Goal: Transaction & Acquisition: Subscribe to service/newsletter

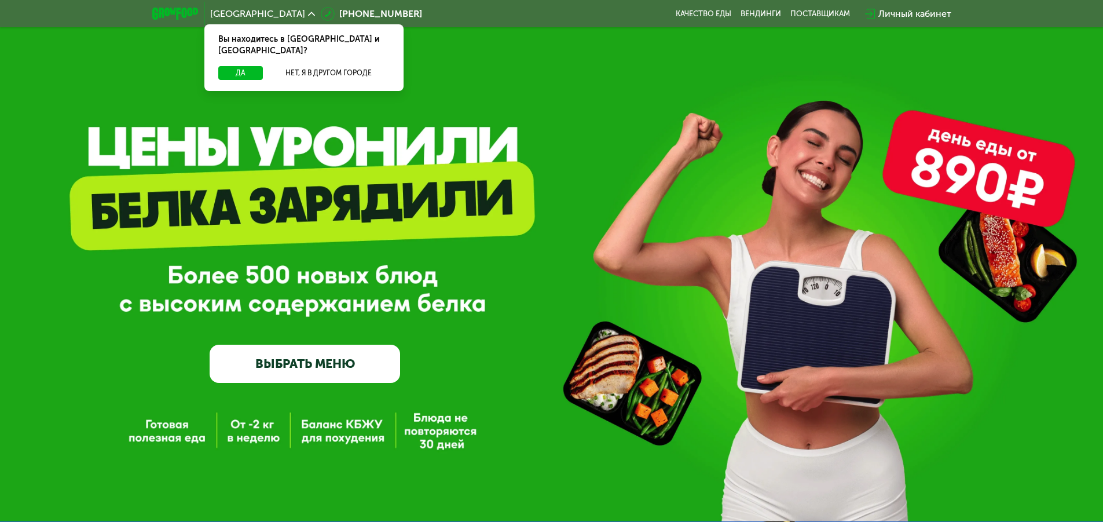
click at [297, 368] on link "ВЫБРАТЬ МЕНЮ" at bounding box center [305, 364] width 191 height 38
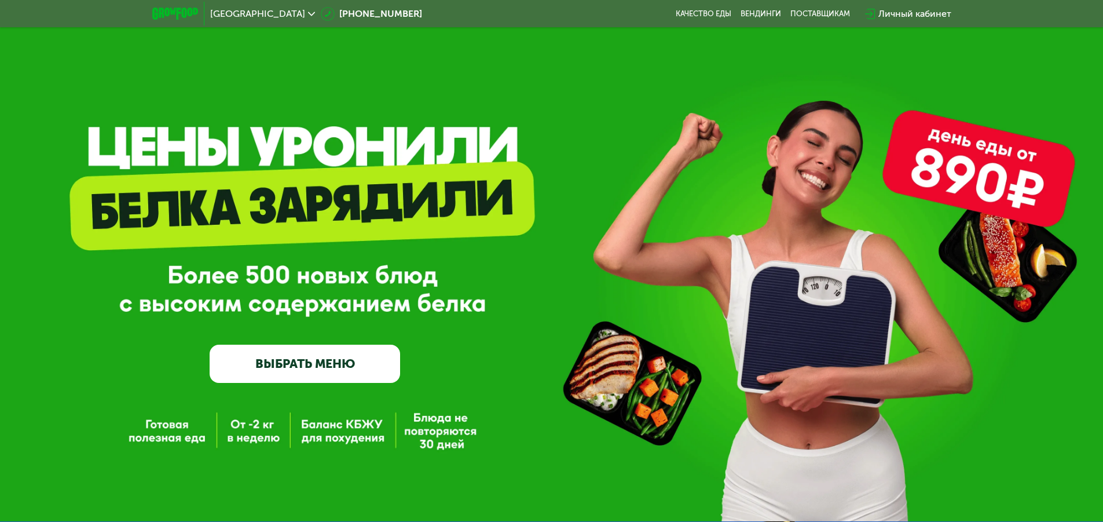
click at [324, 373] on link "ВЫБРАТЬ МЕНЮ" at bounding box center [305, 364] width 191 height 38
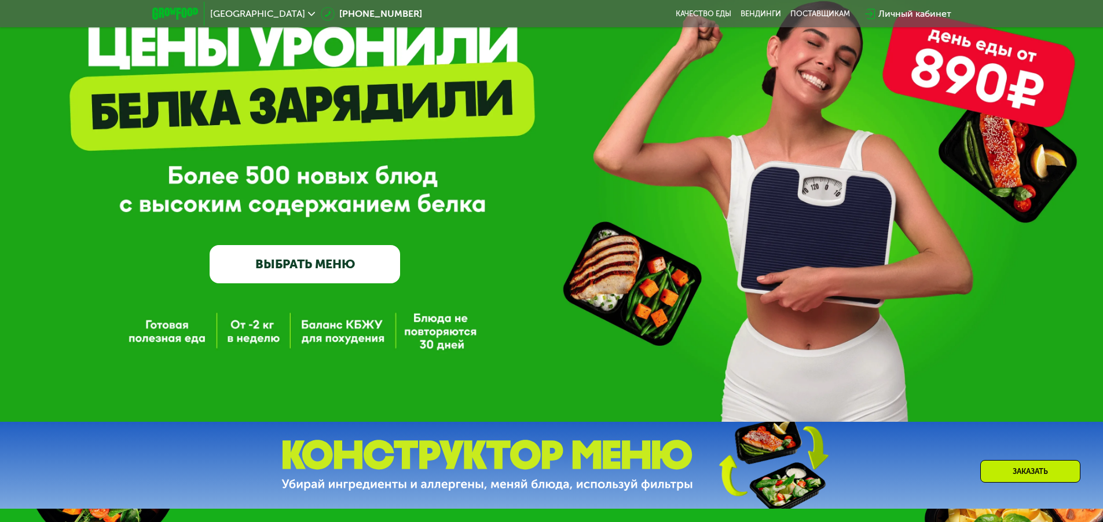
scroll to position [232, 0]
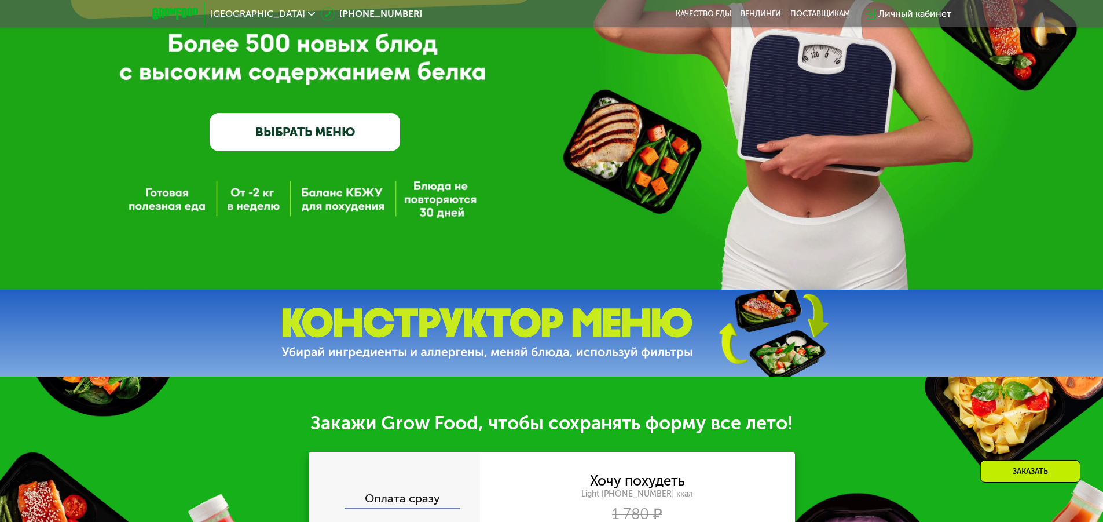
click at [281, 134] on link "ВЫБРАТЬ МЕНЮ" at bounding box center [305, 132] width 191 height 38
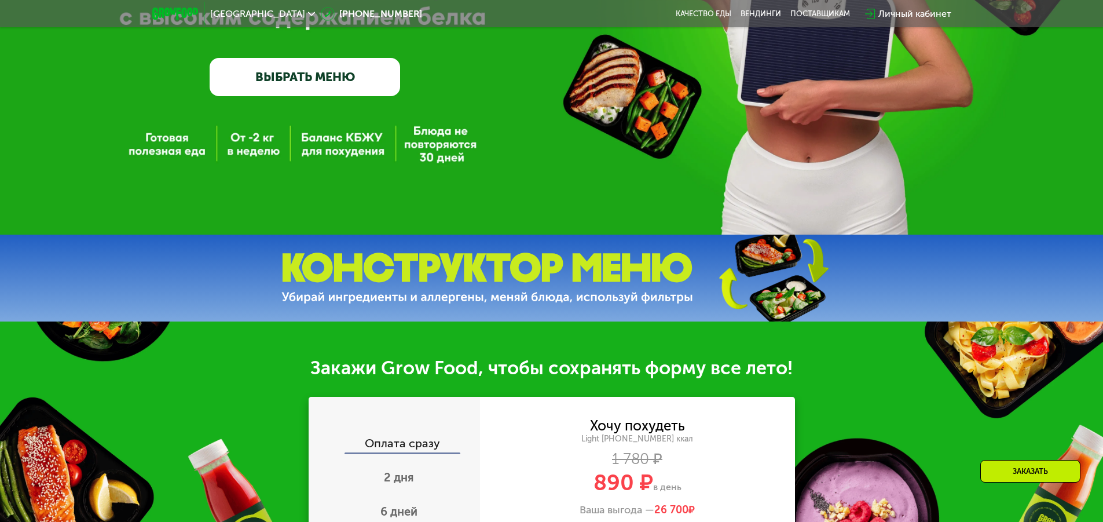
scroll to position [290, 0]
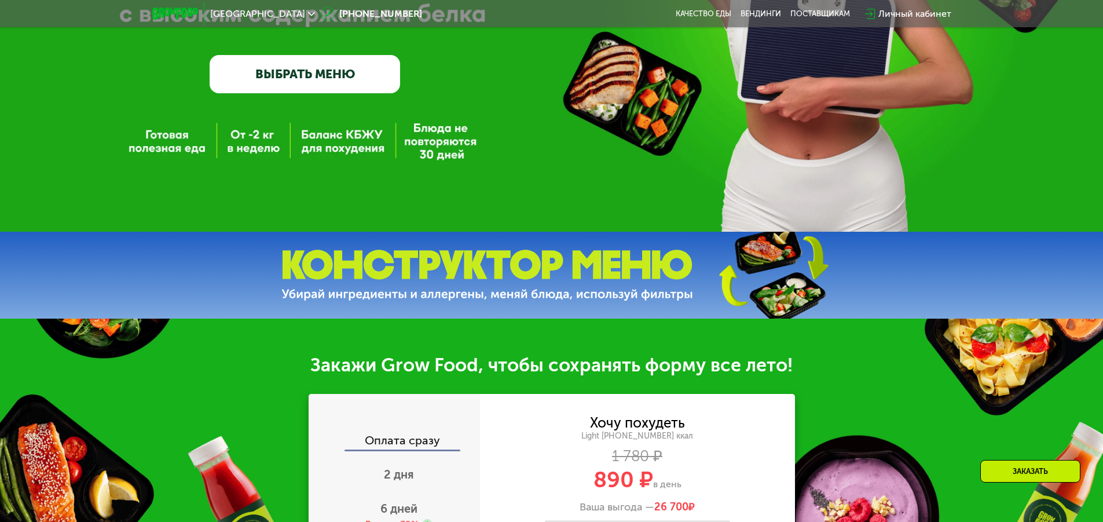
click at [604, 286] on img at bounding box center [487, 276] width 412 height 52
click at [728, 286] on img at bounding box center [773, 275] width 172 height 92
click at [753, 265] on img at bounding box center [773, 275] width 172 height 92
drag, startPoint x: 795, startPoint y: 327, endPoint x: 732, endPoint y: 302, distance: 68.2
click at [791, 326] on div "Закажи Grow Food, чтобы сохранять форму все лето! Оплата сразу 2 дня 6 дней Выг…" at bounding box center [551, 504] width 1103 height 371
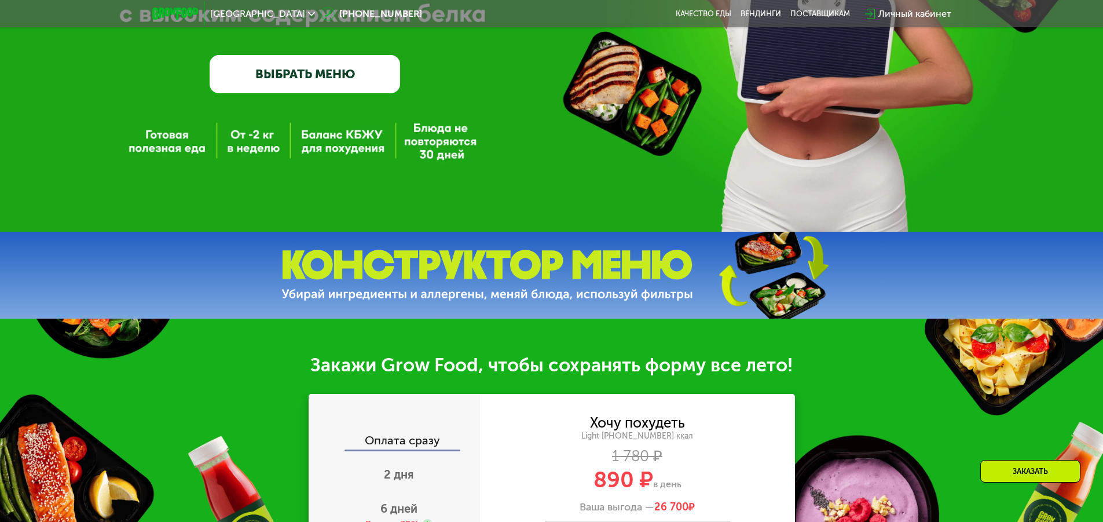
click at [728, 302] on img at bounding box center [773, 275] width 172 height 92
click at [590, 294] on img at bounding box center [487, 276] width 412 height 52
click at [345, 299] on img at bounding box center [487, 276] width 412 height 52
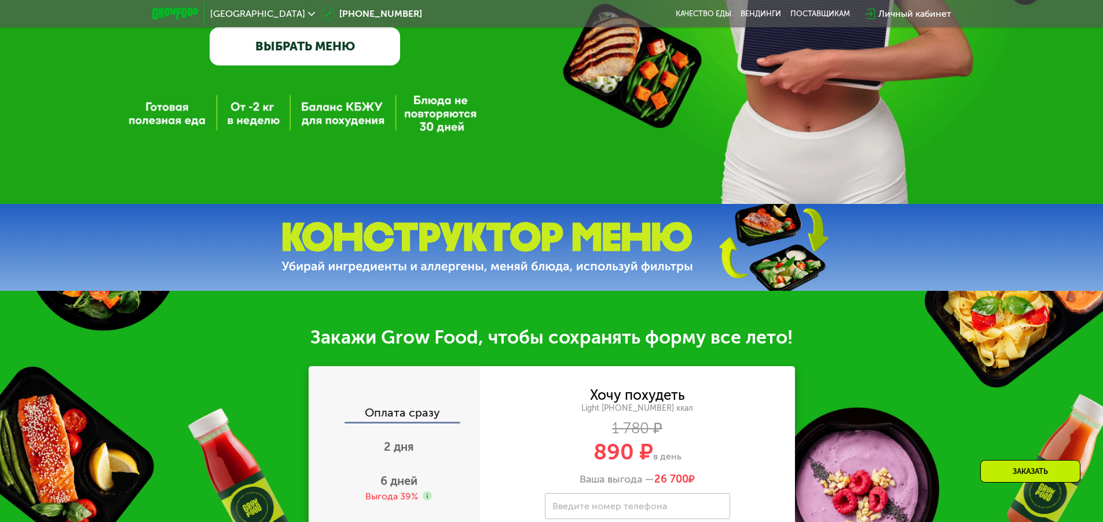
scroll to position [463, 0]
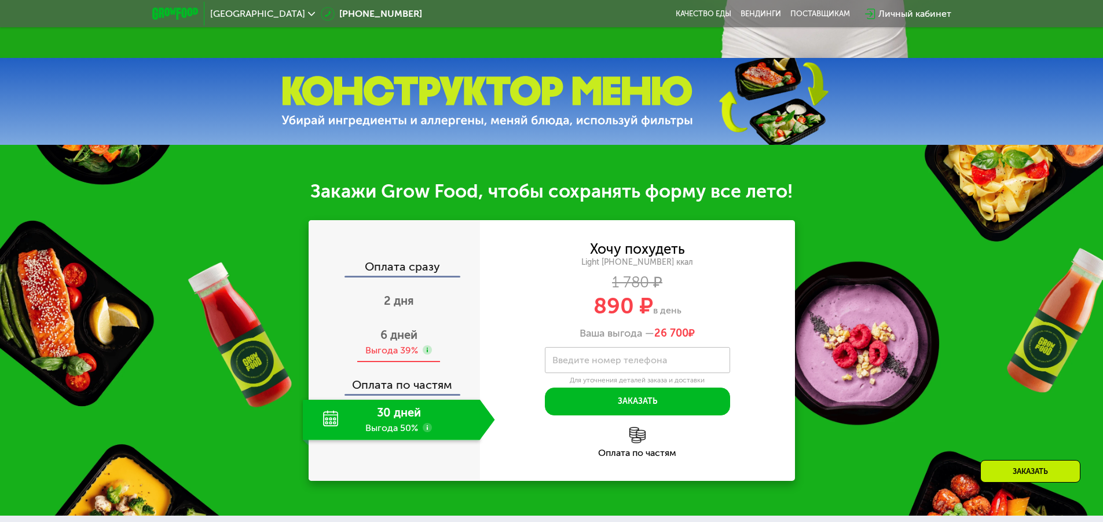
click at [384, 352] on div "Выгода 39%" at bounding box center [391, 350] width 53 height 13
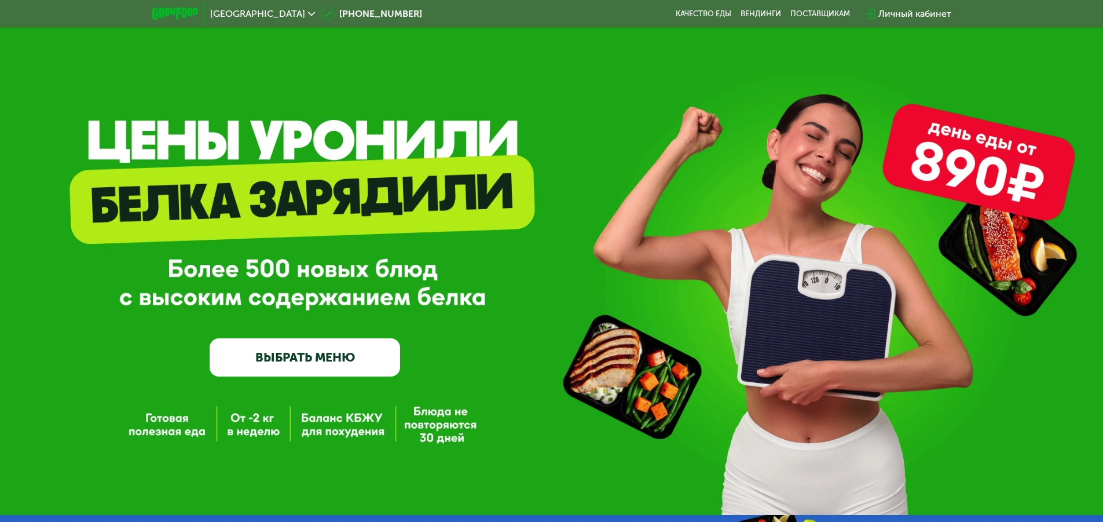
scroll to position [0, 0]
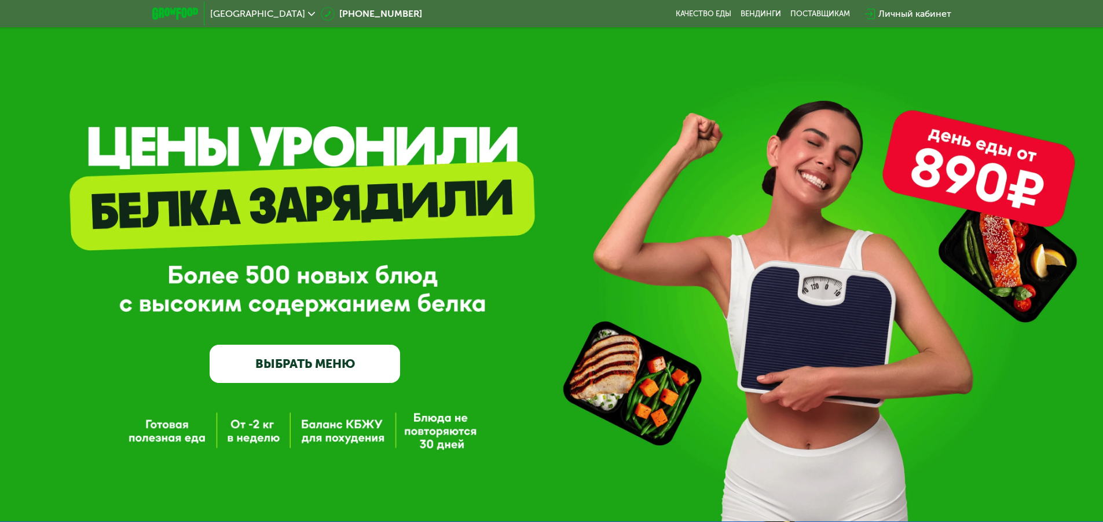
click at [272, 361] on link "ВЫБРАТЬ МЕНЮ" at bounding box center [305, 364] width 191 height 38
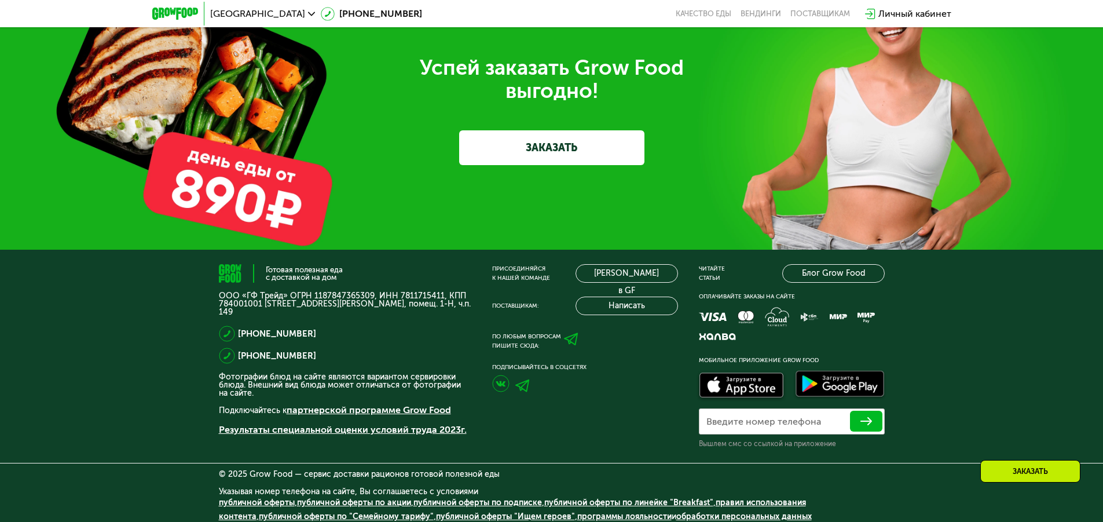
scroll to position [2982, 0]
